Goal: Information Seeking & Learning: Learn about a topic

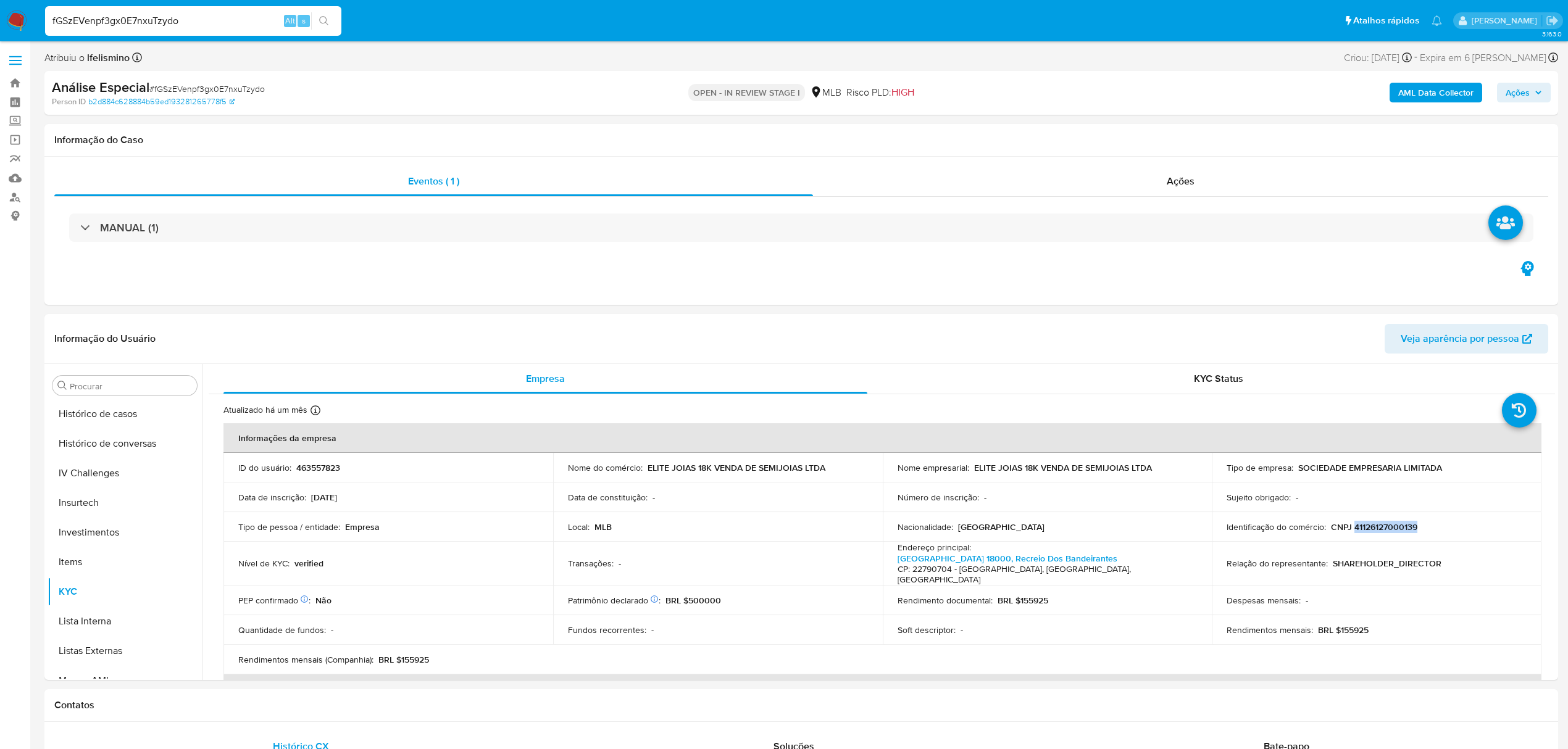
drag, startPoint x: 204, startPoint y: 76, endPoint x: 194, endPoint y: 86, distance: 14.1
click at [204, 78] on div "Análise Especial # fGSzEVenpf3gx0E7nxuTzydo Person ID b2d884c628884b59ed1932812…" at bounding box center [801, 92] width 1513 height 44
click at [194, 86] on span "# fGSzEVenpf3gx0E7nxuTzydo" at bounding box center [207, 89] width 115 height 12
copy span "fGSzEVenpf3gx0E7nxuTzydo"
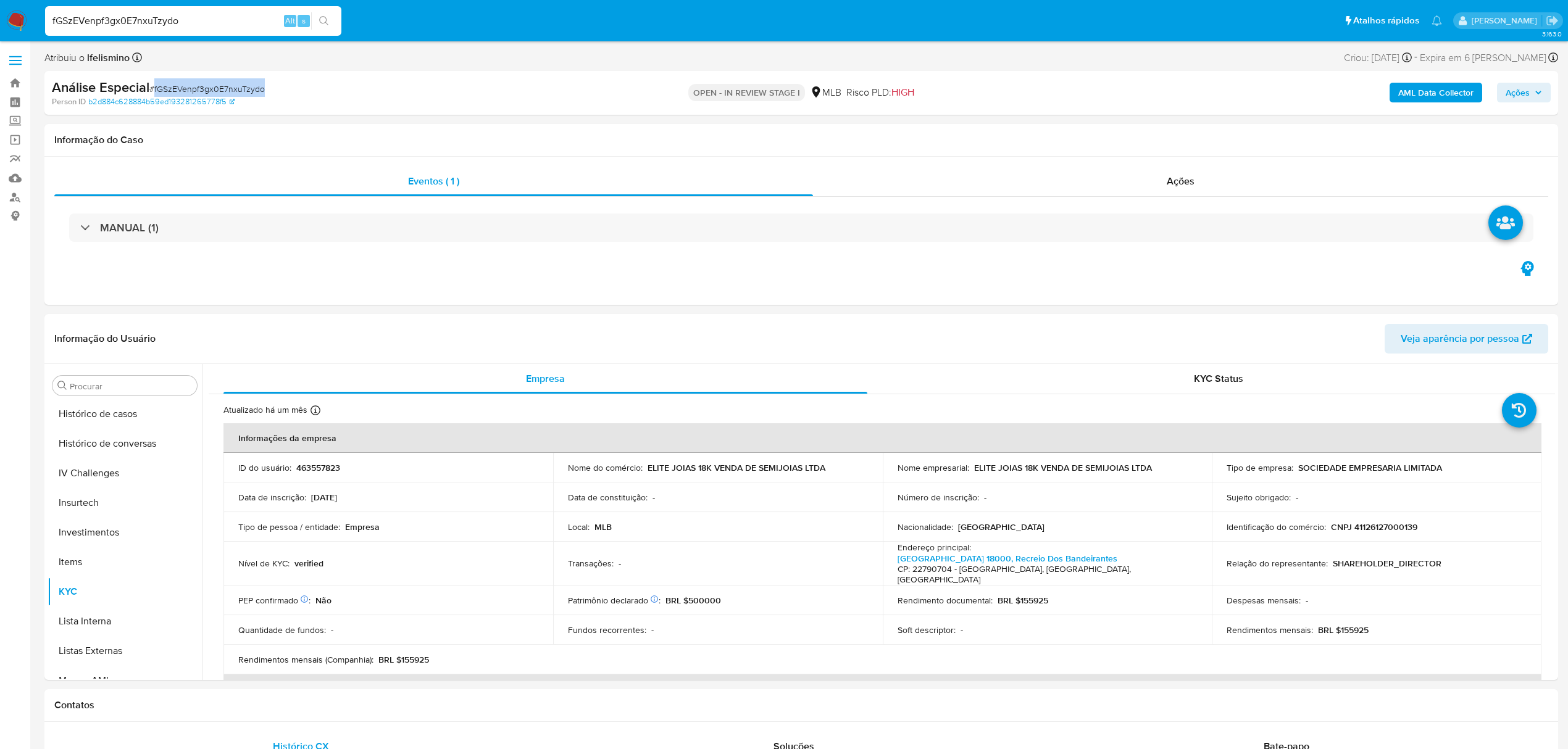
copy span "fGSzEVenpf3gx0E7nxuTzydo"
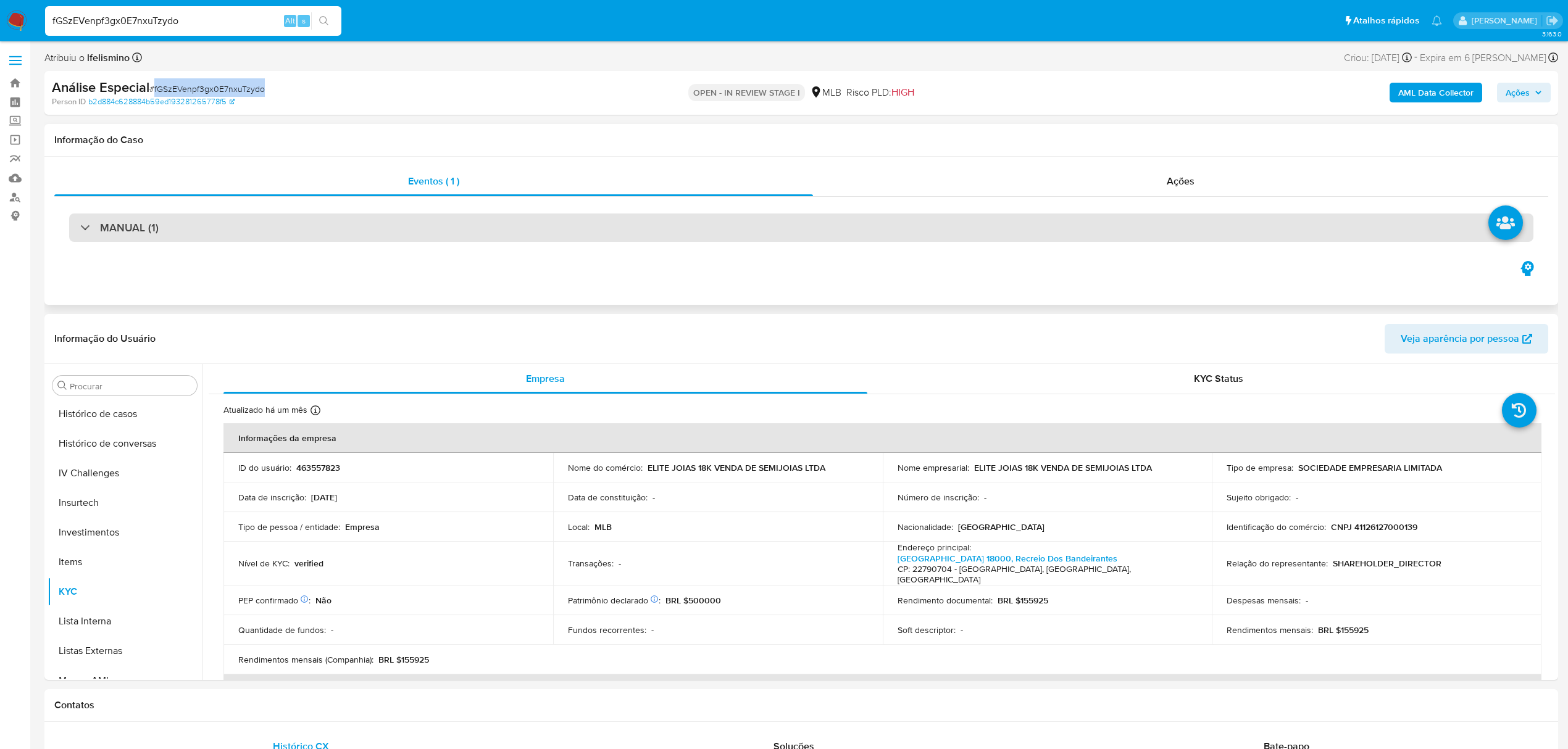
drag, startPoint x: 667, startPoint y: 232, endPoint x: 650, endPoint y: 241, distance: 19.2
click at [667, 232] on div "MANUAL (1)" at bounding box center [801, 228] width 1464 height 28
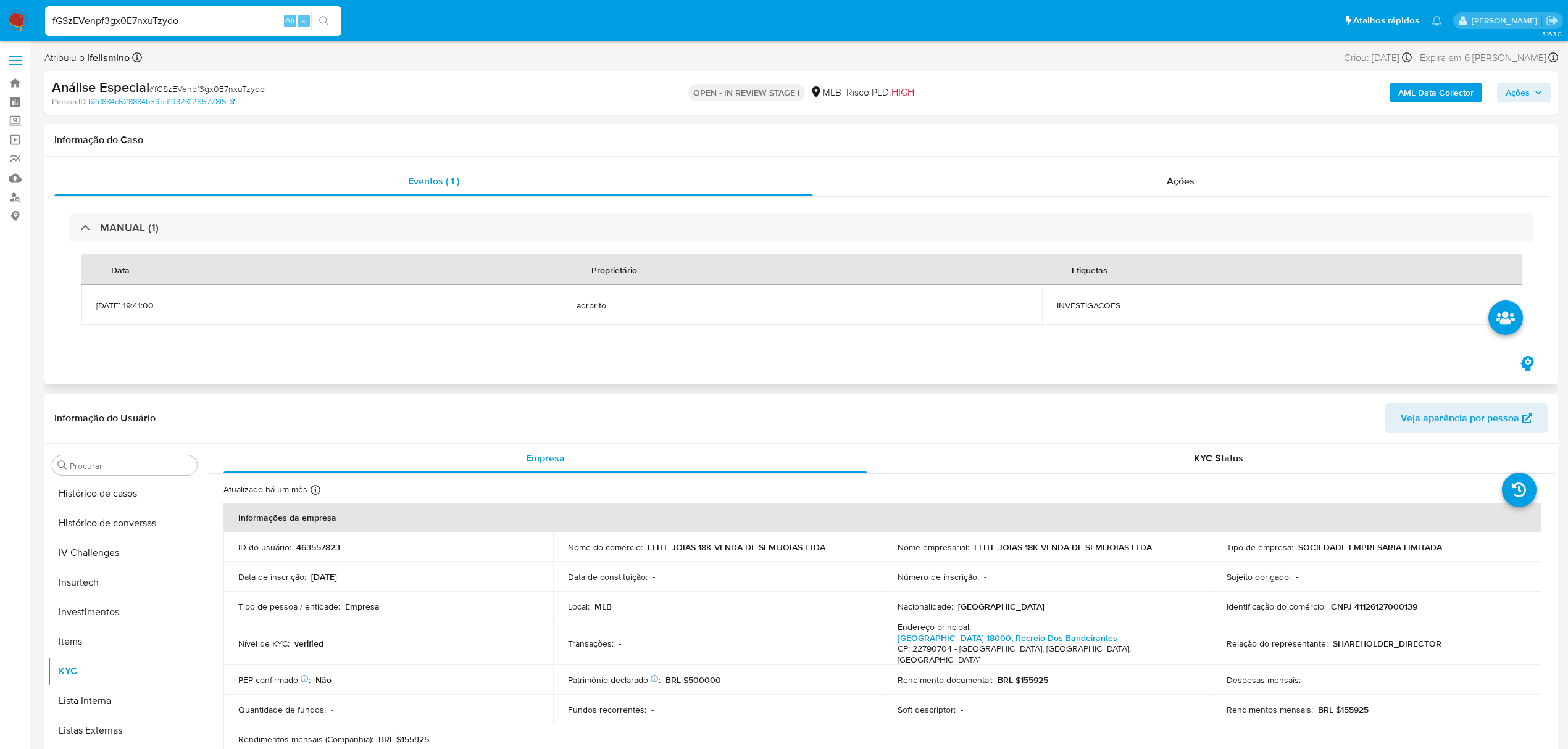
click at [1054, 305] on td "INVESTIGACOES" at bounding box center [1282, 305] width 480 height 39
copy span "INVESTIGACOES"
drag, startPoint x: 1454, startPoint y: 62, endPoint x: 1404, endPoint y: 63, distance: 50.0
click at [1404, 63] on div "Criou: [DATE] Criou: [DATE] 19:41:00" at bounding box center [1378, 58] width 68 height 17
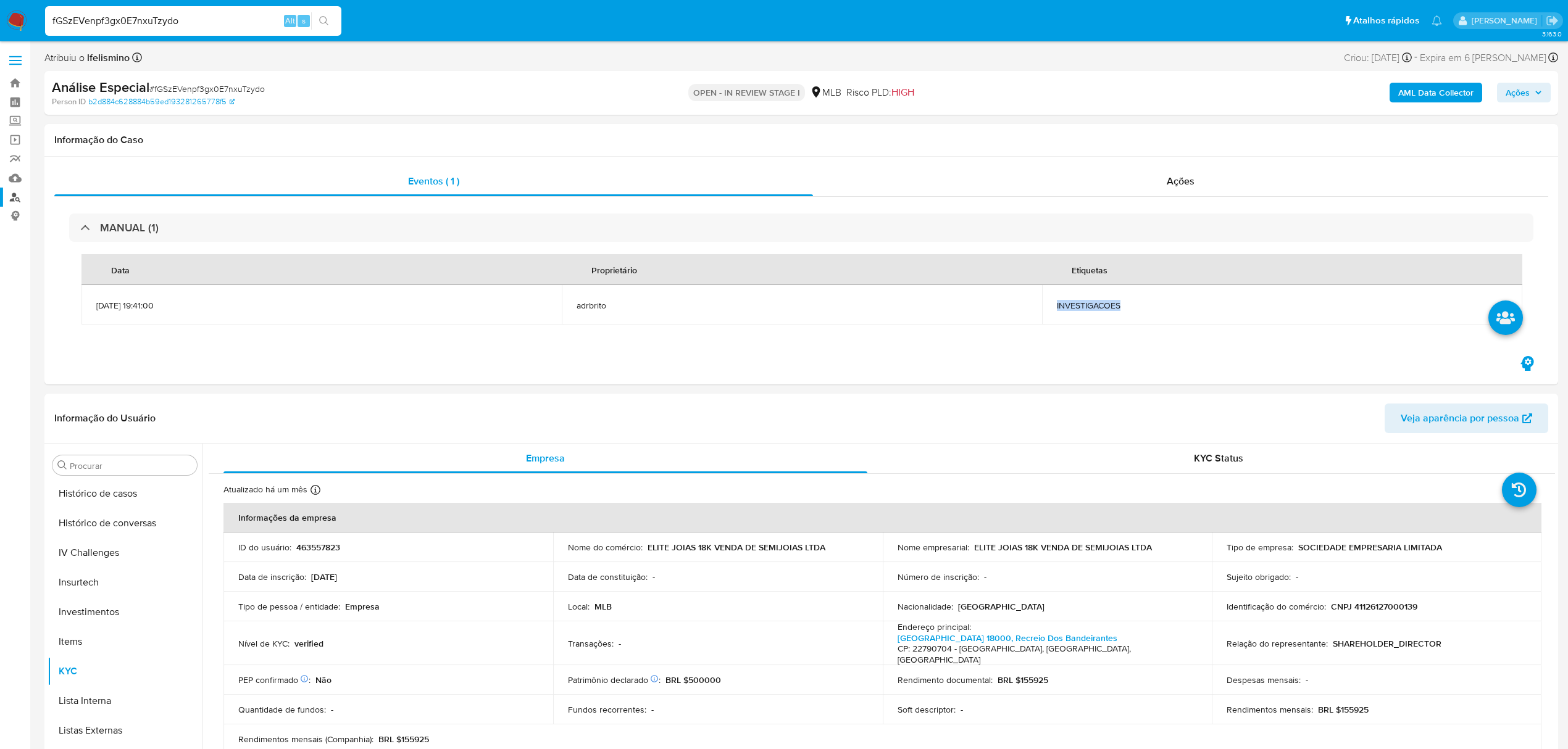
copy div "[DATE]"
click at [59, 601] on button "Geral" at bounding box center [120, 598] width 145 height 30
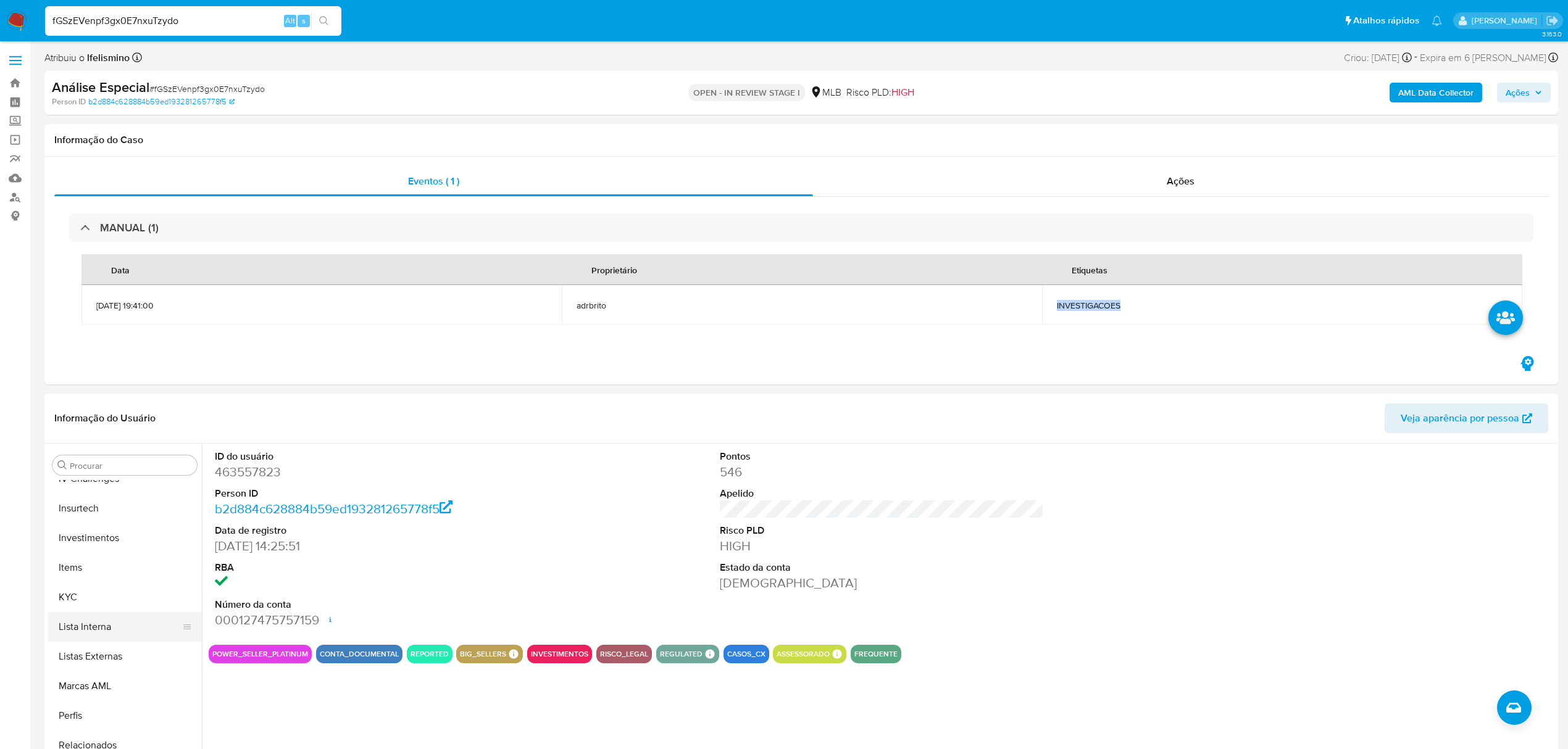
scroll to position [588, 0]
click at [102, 591] on button "KYC" at bounding box center [120, 588] width 145 height 30
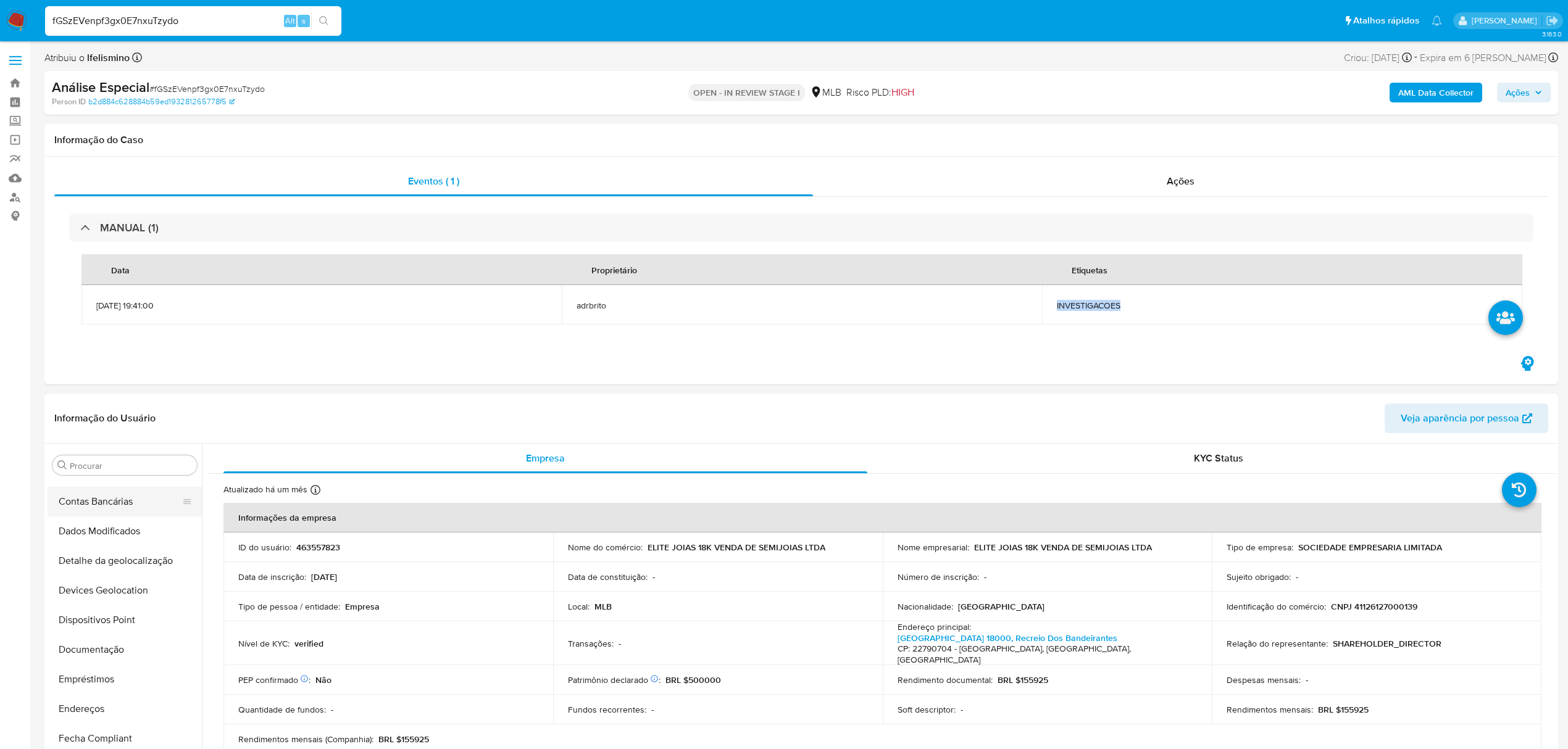
scroll to position [94, 0]
click at [98, 701] on button "Documentação" at bounding box center [120, 697] width 145 height 30
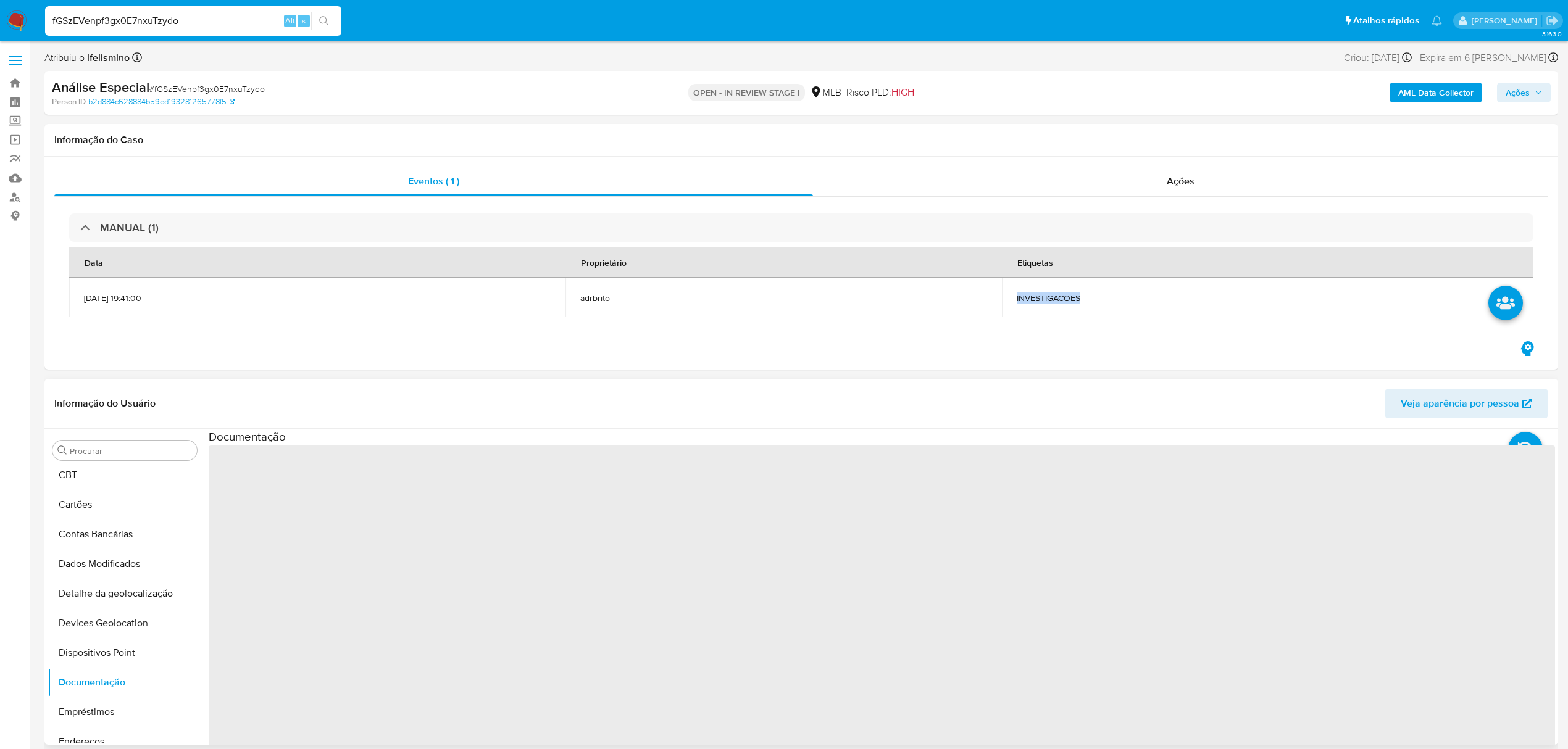
click at [297, 517] on span "‌" at bounding box center [882, 642] width 1346 height 394
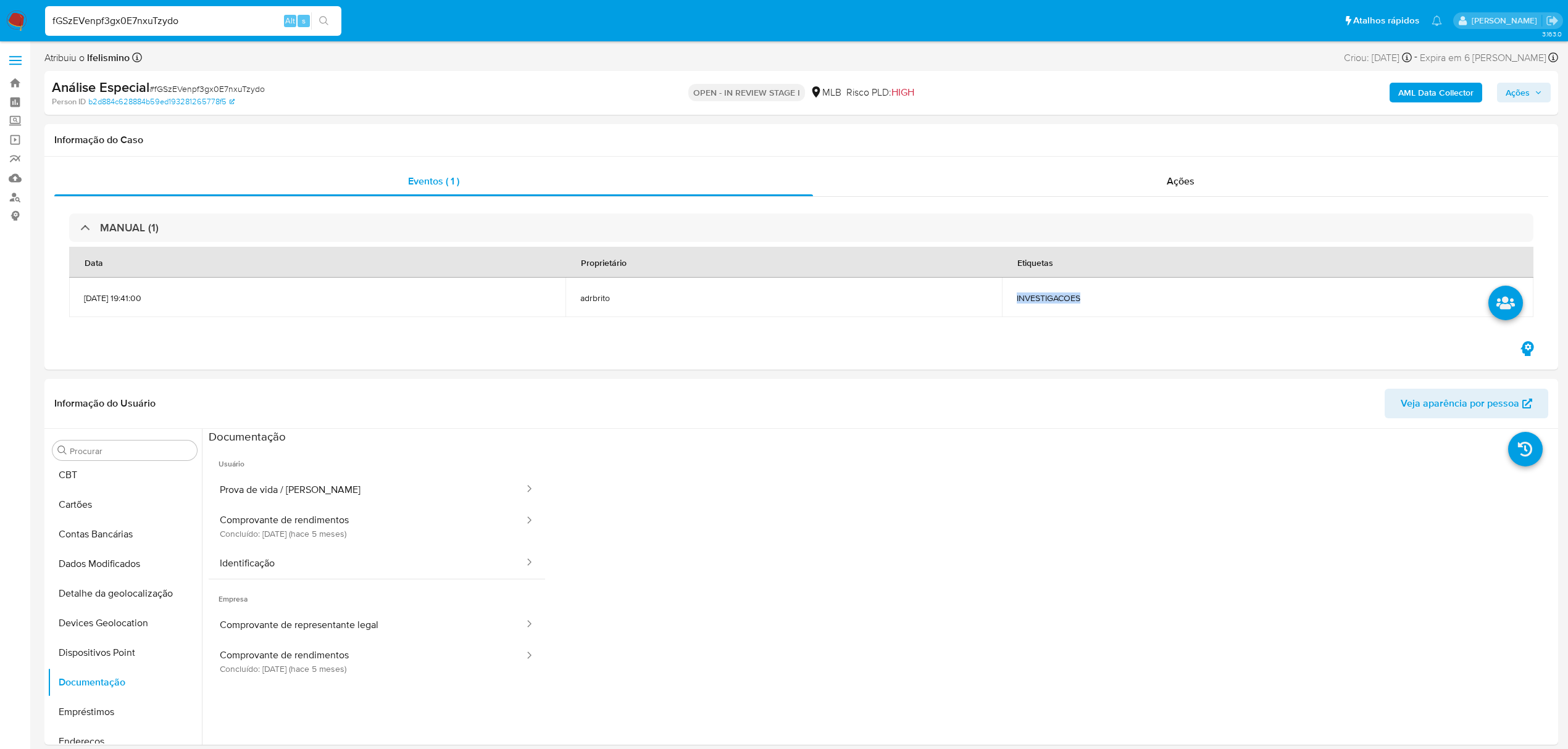
click at [295, 514] on button "Comprovante de rendimentos Concluído: [DATE] (hace 5 meses)" at bounding box center [367, 526] width 317 height 42
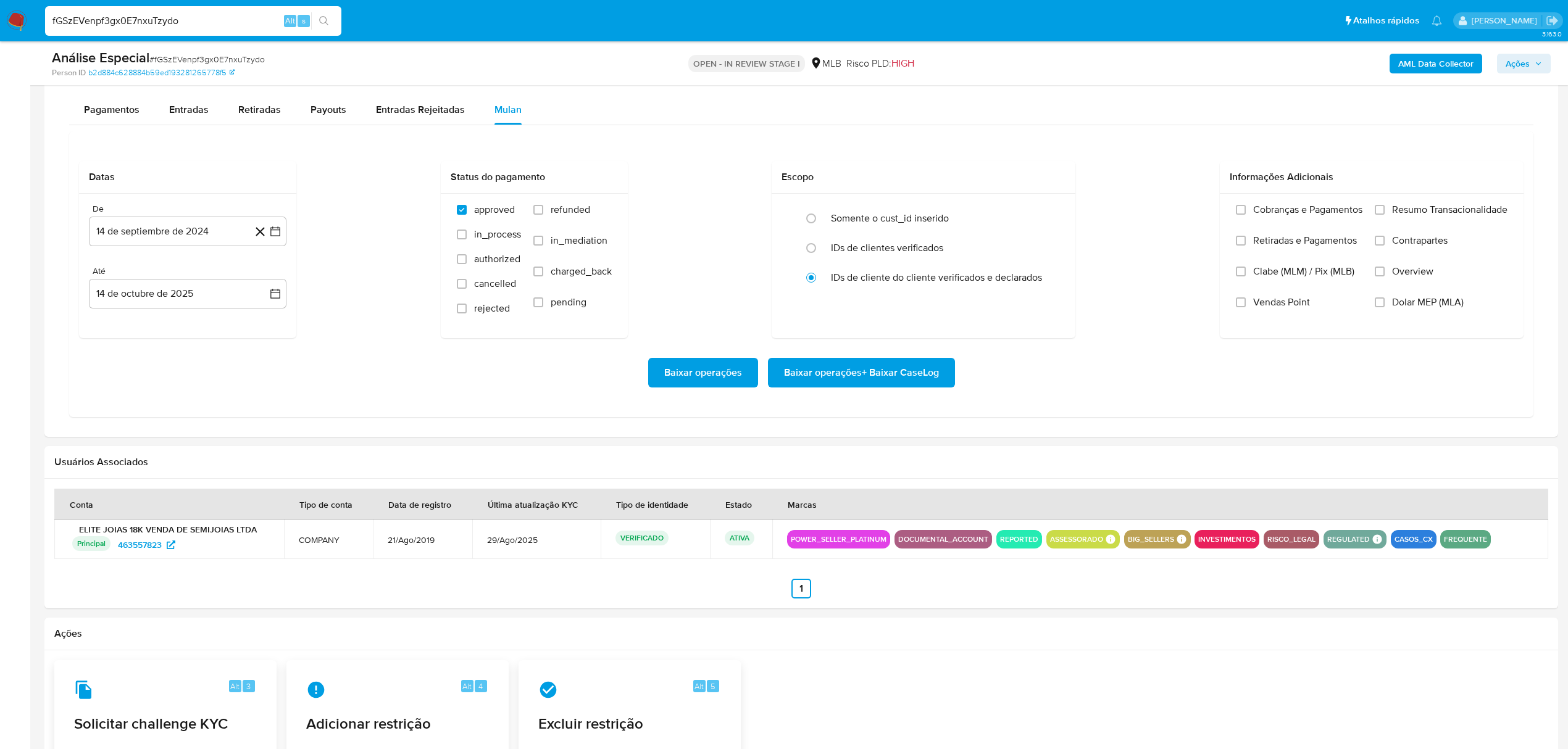
scroll to position [987, 0]
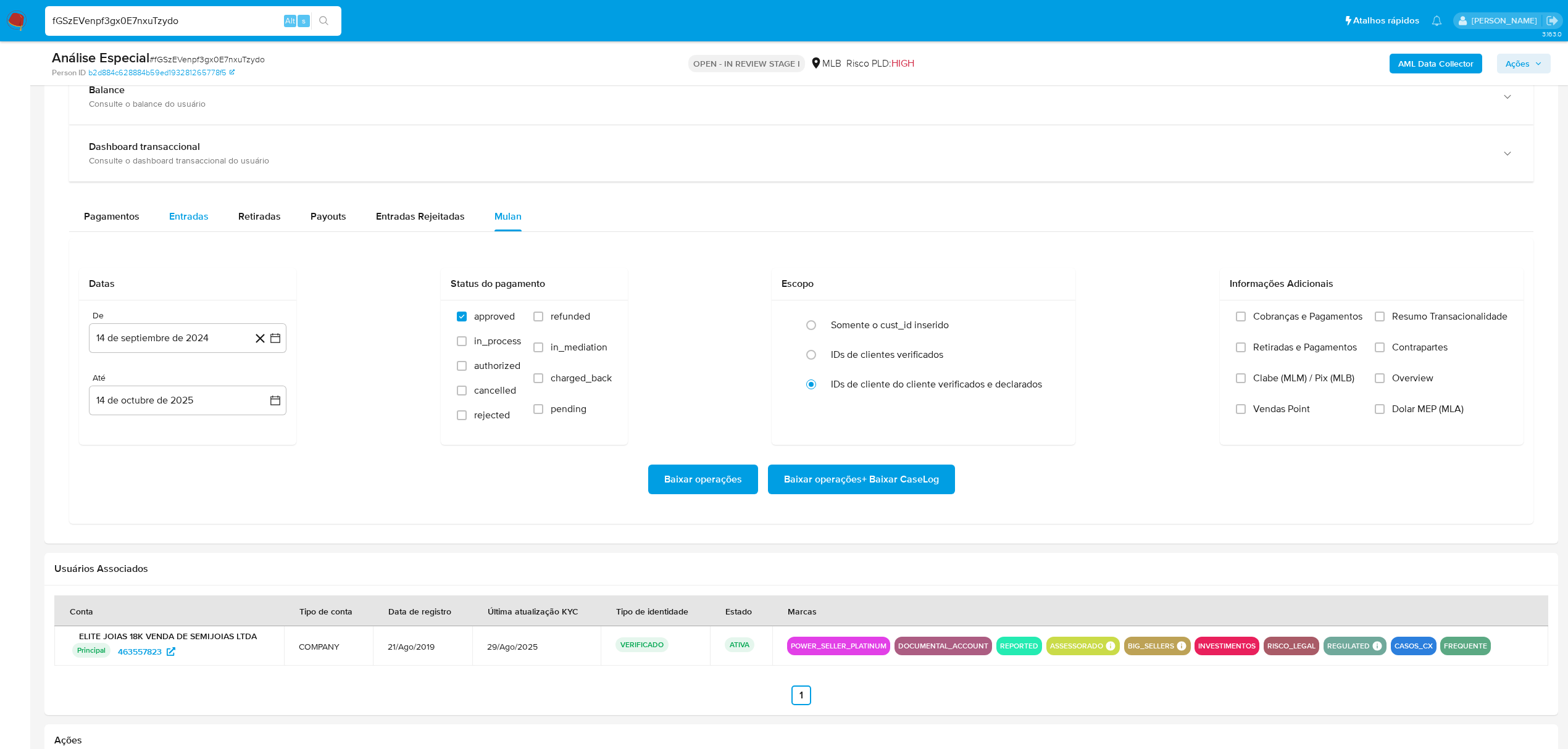
click at [185, 218] on span "Entradas" at bounding box center [188, 216] width 39 height 14
select select "10"
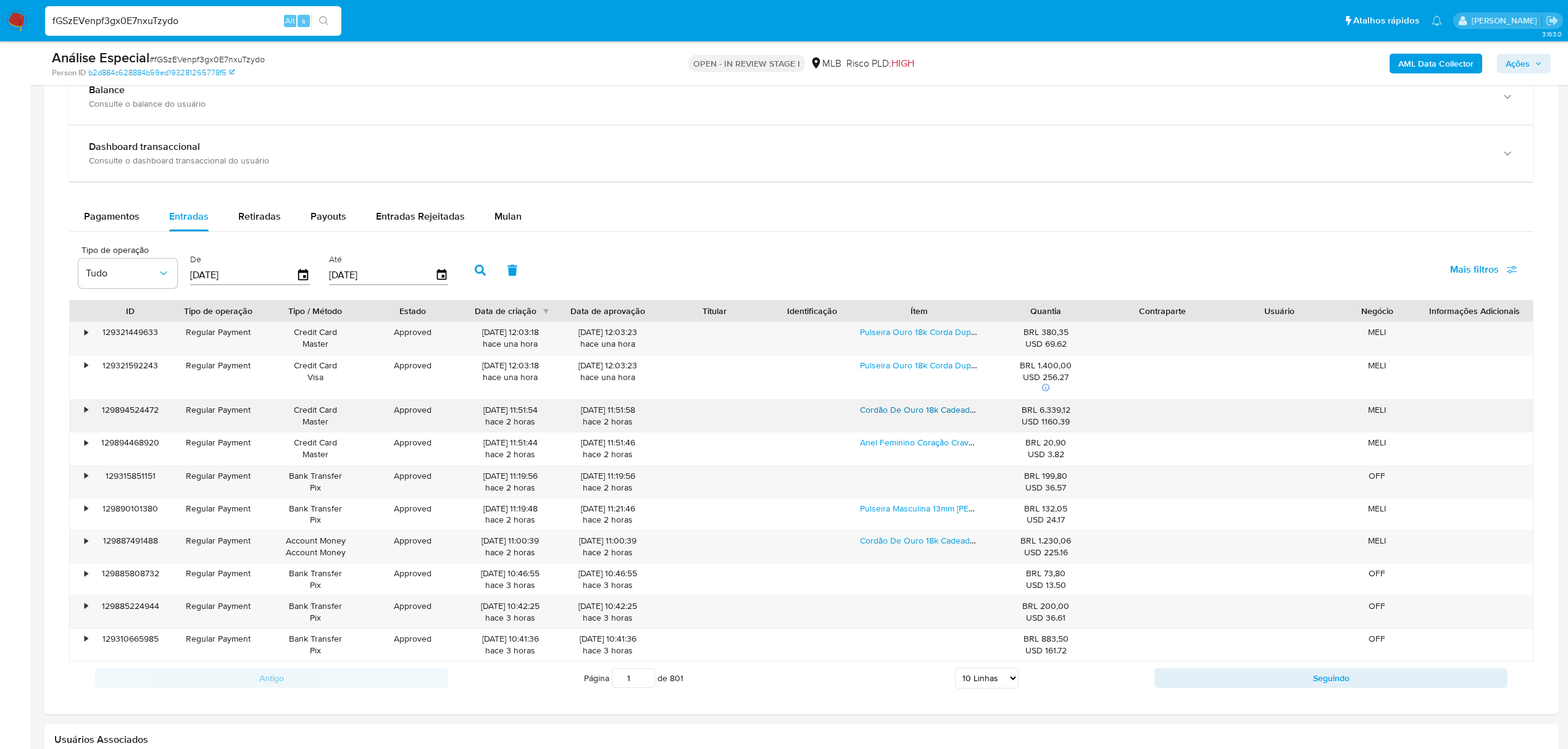
click at [889, 412] on link "Cordão De Ouro 18k Cadeado Alongada + Ping [PERSON_NAME] 11.75g" at bounding box center [996, 410] width 271 height 12
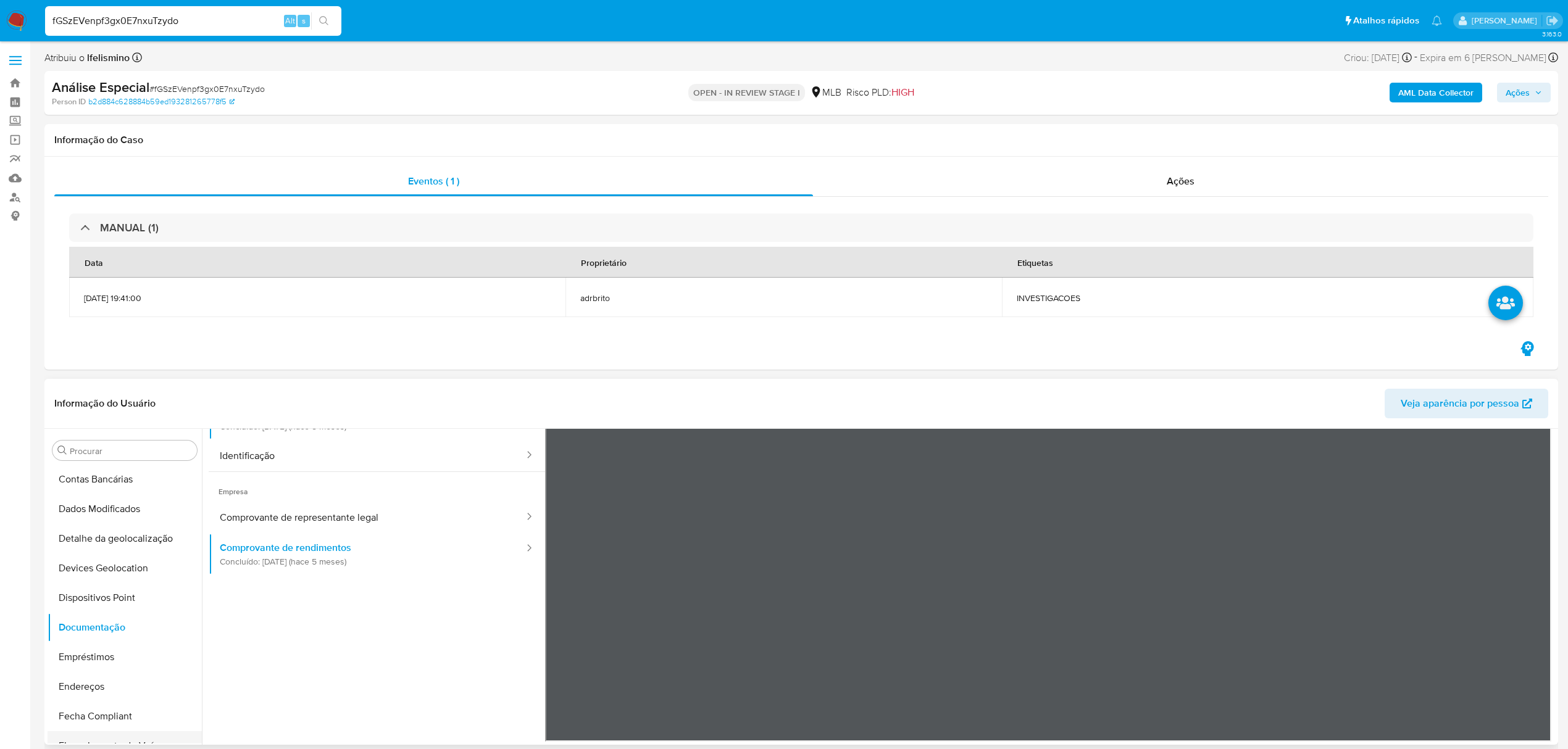
scroll to position [258, 0]
click at [302, 579] on ul "Usuário Prova de vida / Selfie Comprovante de rendimentos Concluído: [DATE] (ha…" at bounding box center [376, 514] width 336 height 355
click at [339, 521] on button "Comprovante de representante legal" at bounding box center [367, 517] width 317 height 32
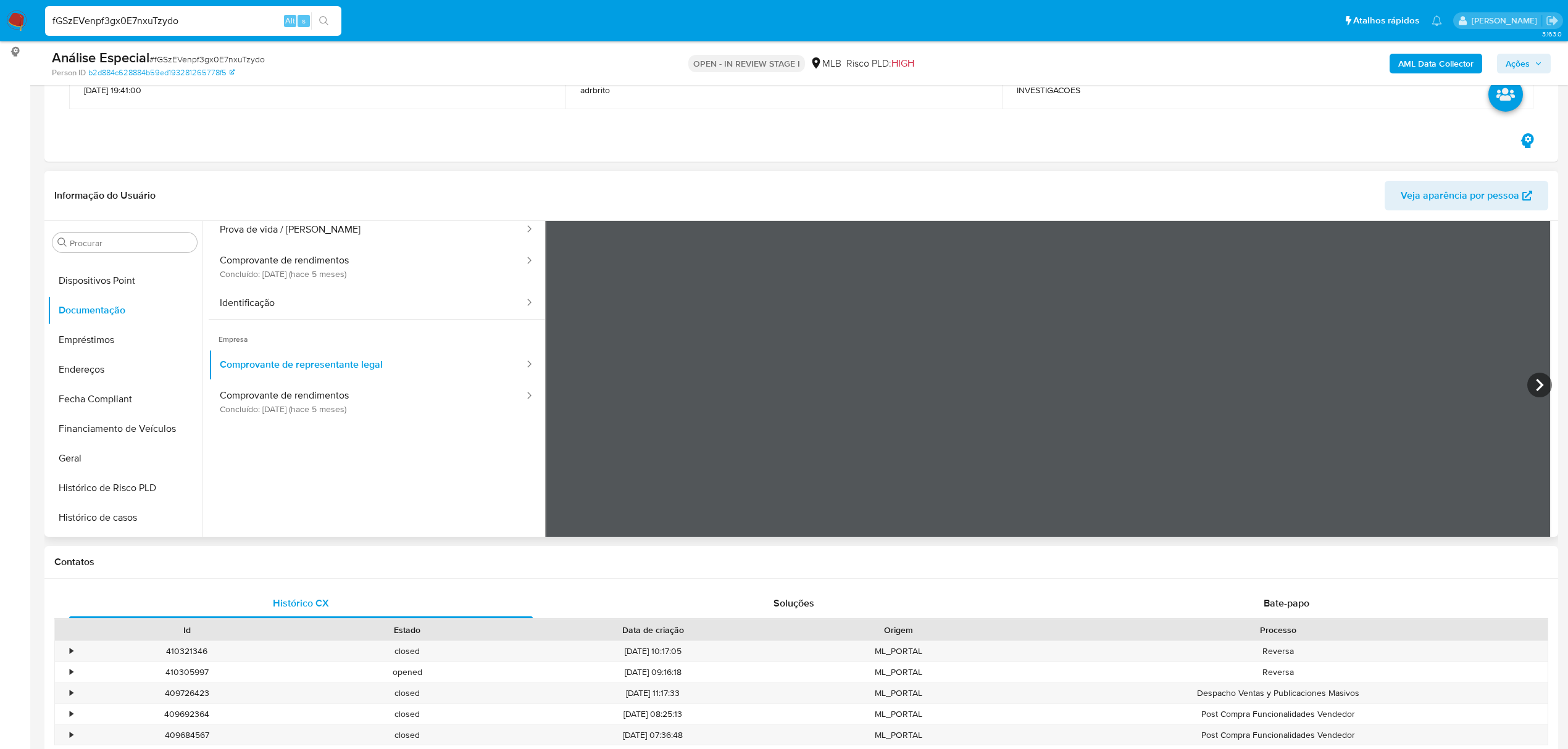
scroll to position [25, 0]
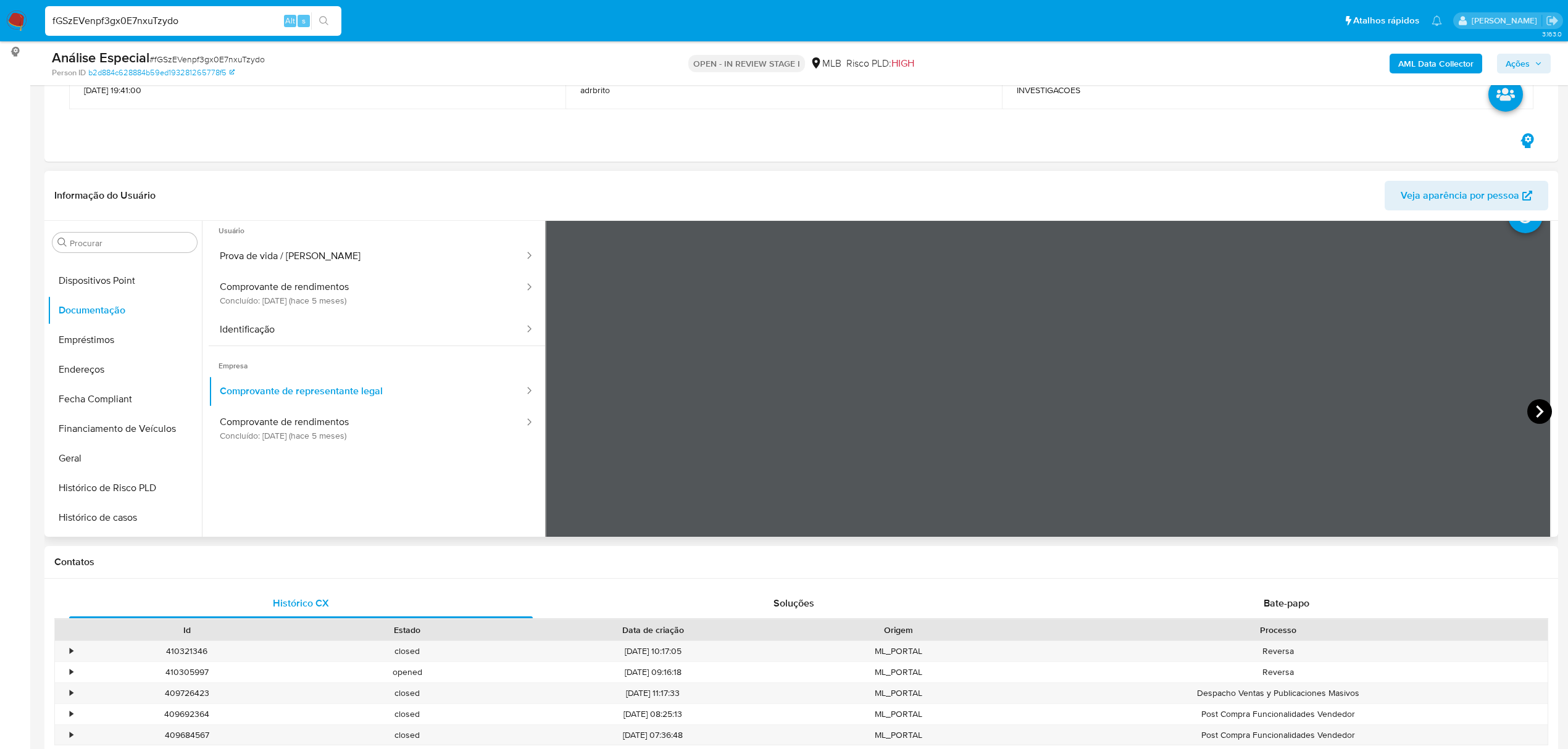
click at [1531, 411] on icon at bounding box center [1540, 411] width 25 height 25
click at [309, 260] on button "Prova de vida / [PERSON_NAME]" at bounding box center [367, 256] width 317 height 32
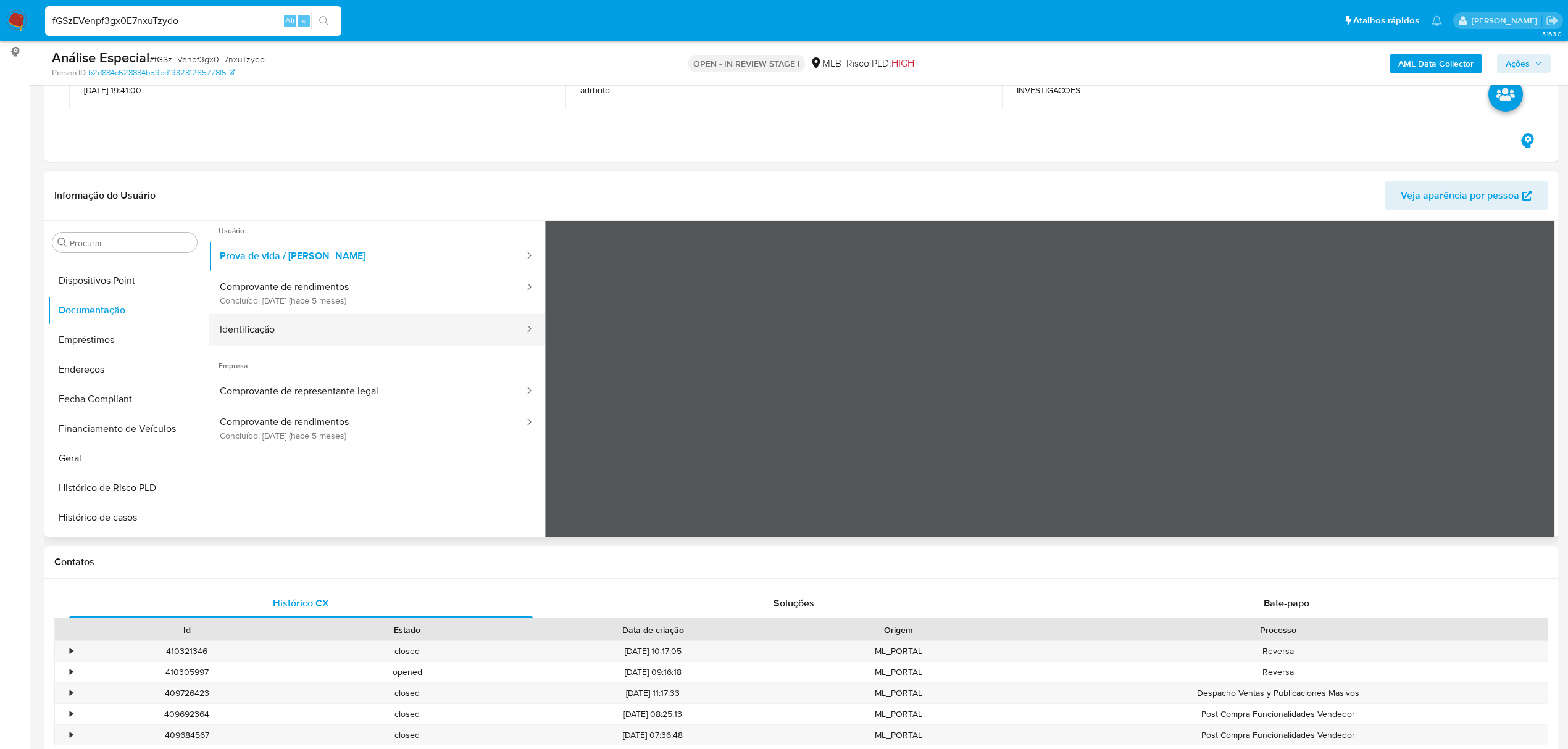
click at [280, 336] on button "Identificação" at bounding box center [367, 329] width 317 height 32
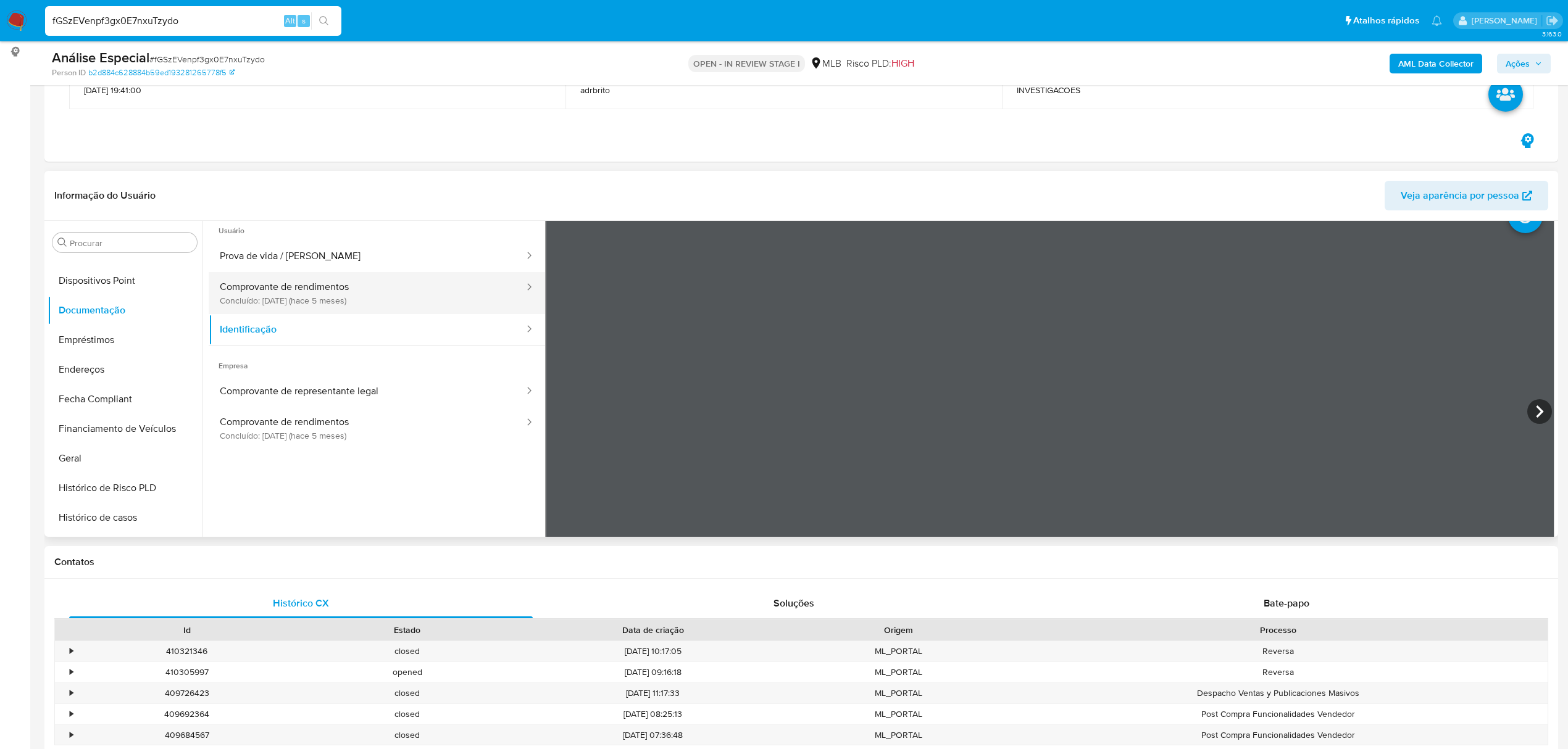
click at [342, 288] on button "Comprovante de rendimentos Concluído: [DATE] (hace 5 meses)" at bounding box center [367, 293] width 317 height 42
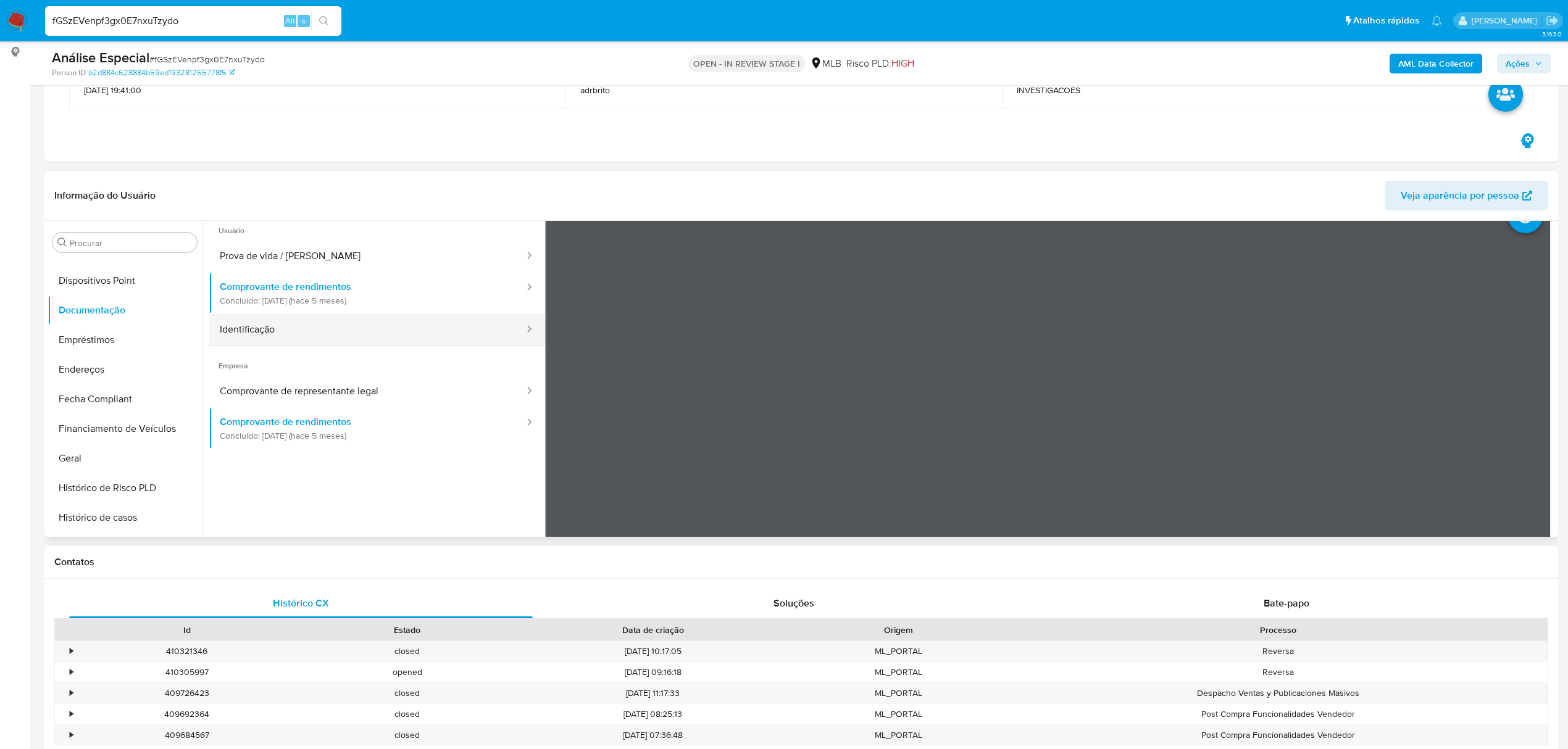
click at [239, 323] on button "Identificação" at bounding box center [367, 329] width 317 height 32
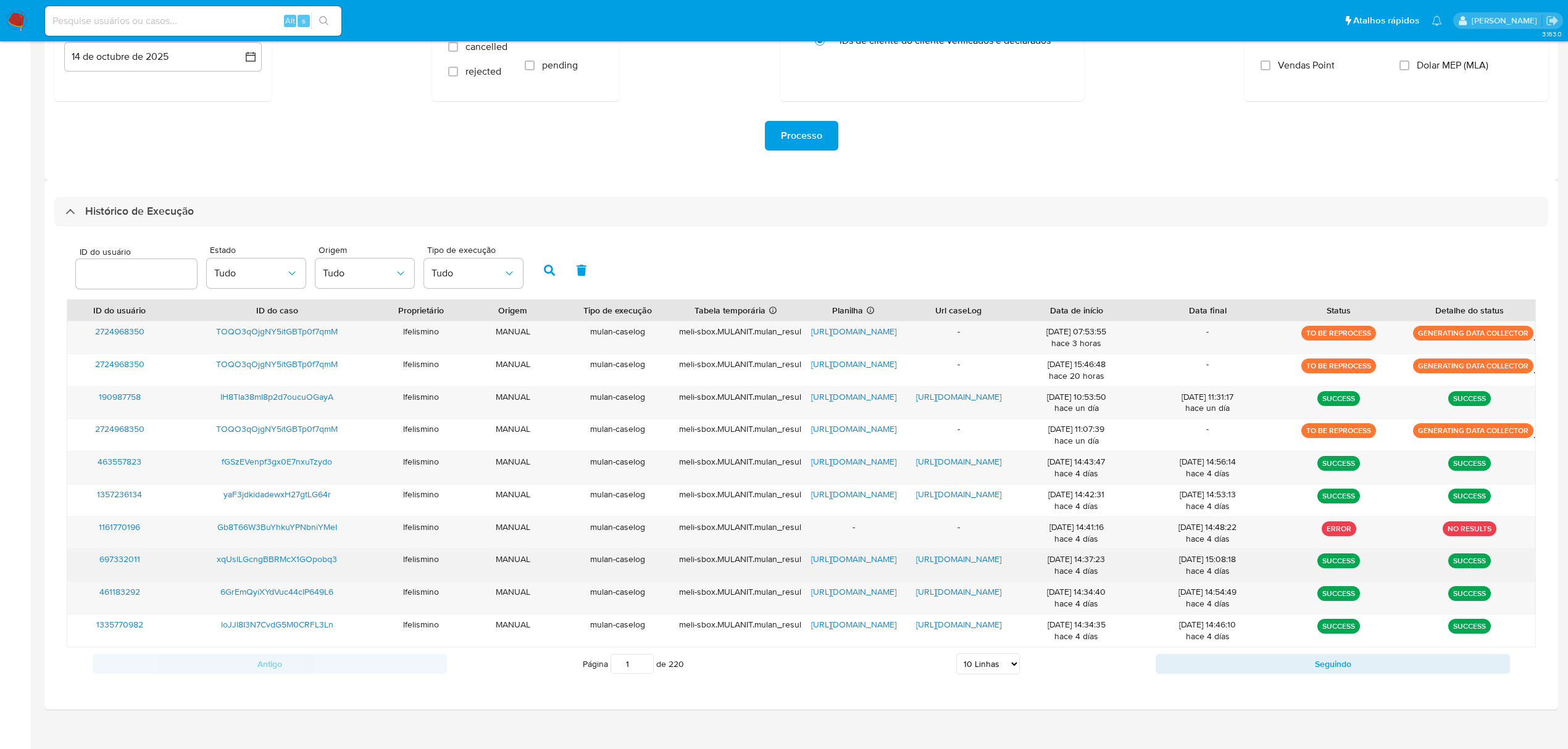
scroll to position [216, 0]
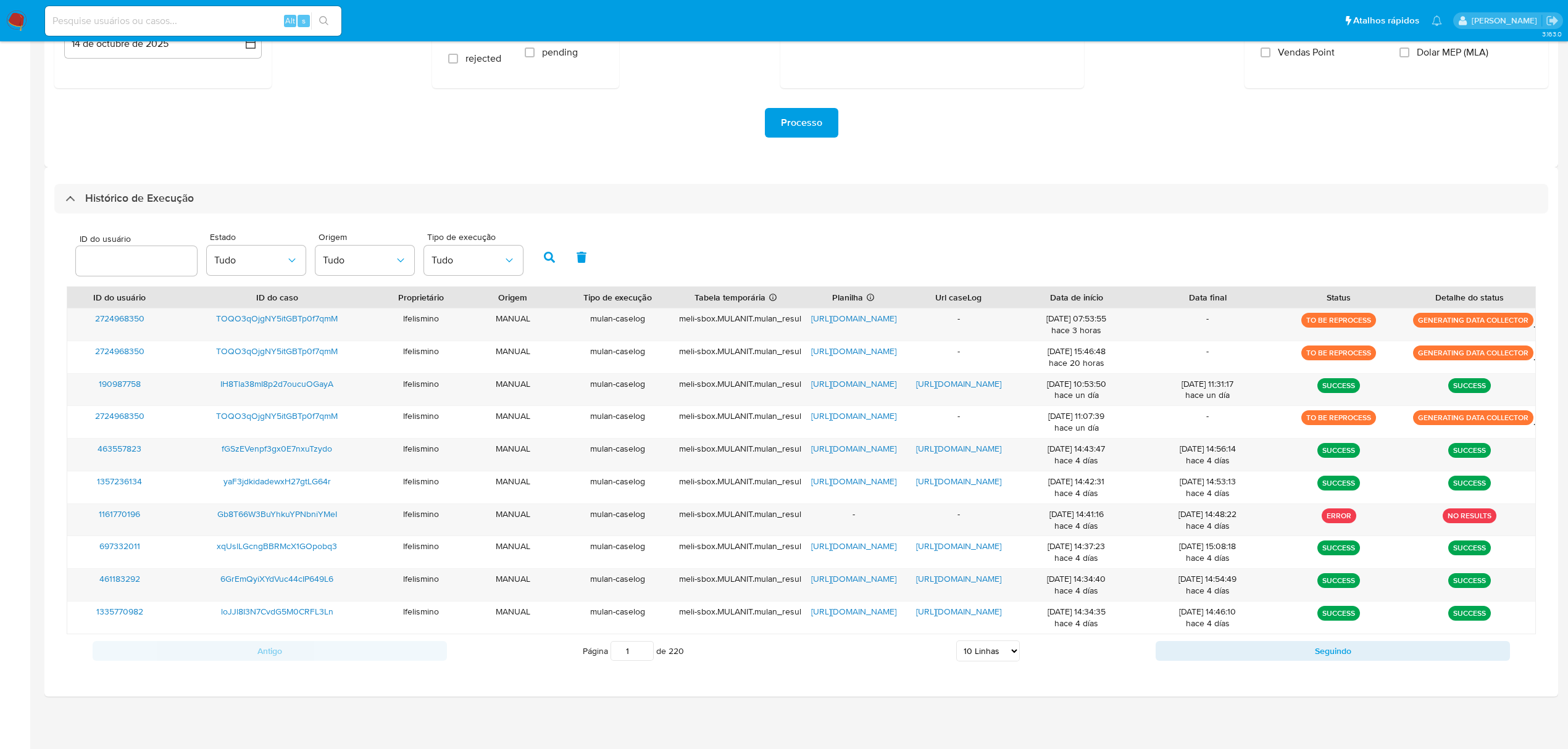
drag, startPoint x: 980, startPoint y: 651, endPoint x: 986, endPoint y: 642, distance: 10.8
click at [980, 651] on select "5 Linhas 10 Linhas 20 Linhas 25 Linhas 50 Linhas 100 Linhas" at bounding box center [988, 651] width 64 height 21
select select "100"
click at [956, 641] on select "5 Linhas 10 Linhas 20 Linhas 25 Linhas 50 Linhas 100 Linhas" at bounding box center [988, 651] width 64 height 21
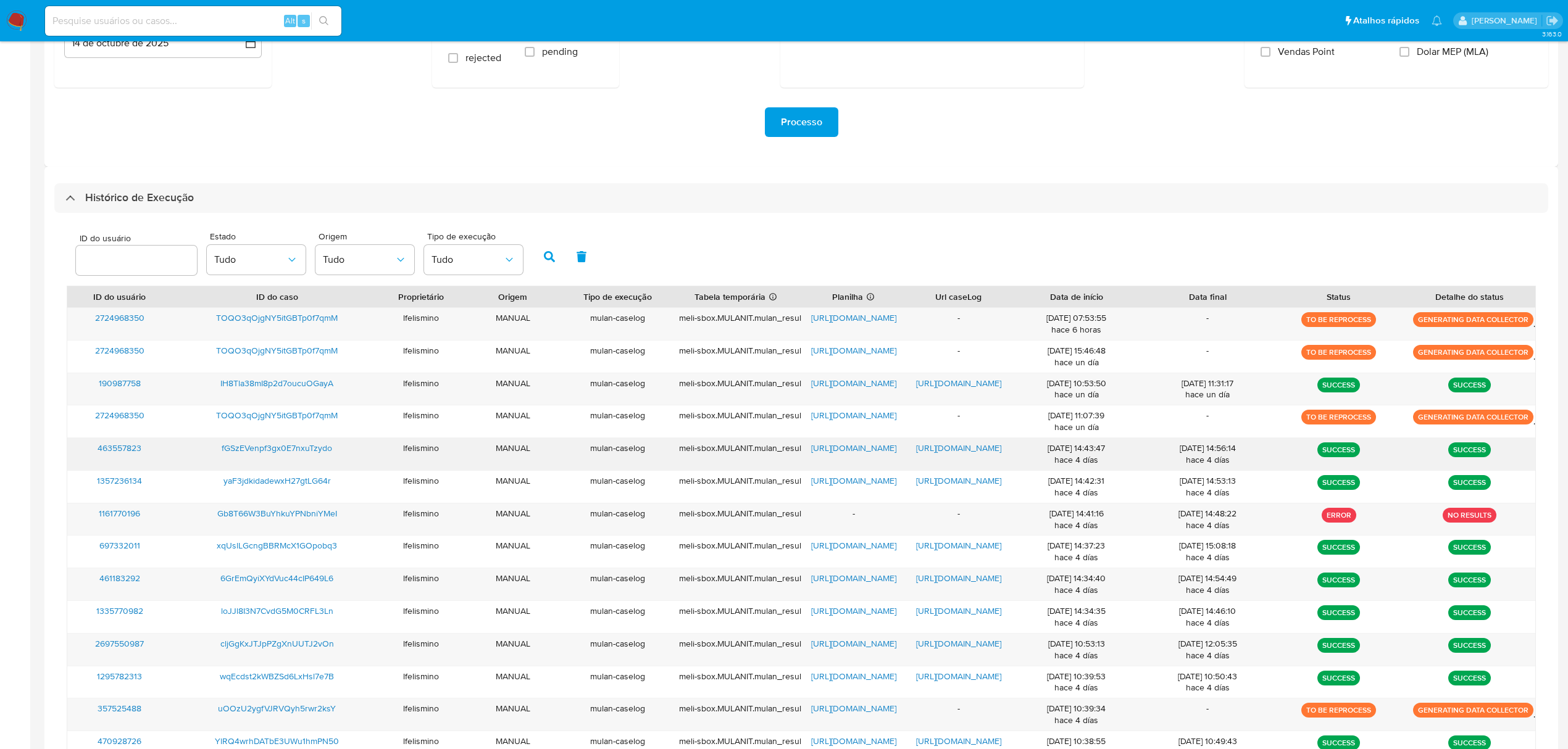
click at [927, 447] on span "https://docs.google.com/document/d/1vMr8p7lmpTOZquN_14JFjm90WRgLHLLAXv8Tqjgl_-g…" at bounding box center [959, 448] width 85 height 12
